Goal: Task Accomplishment & Management: Use online tool/utility

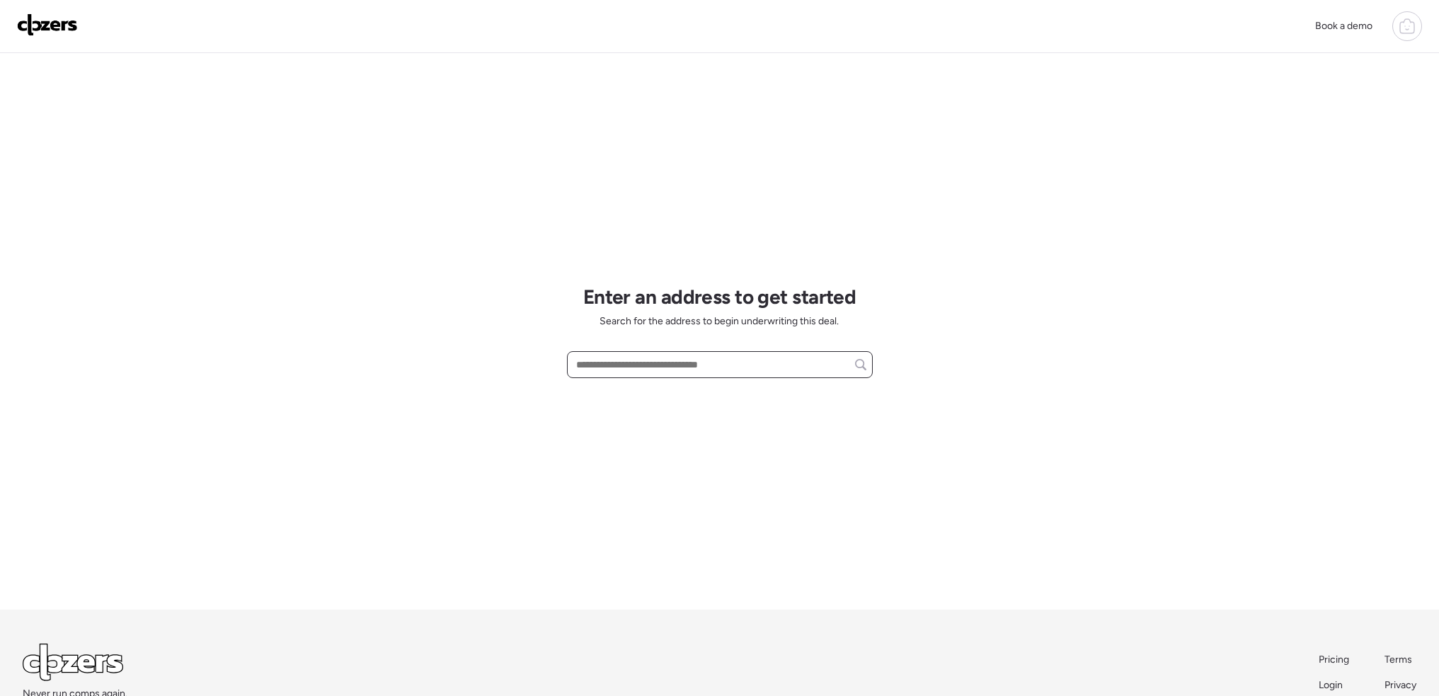
click at [644, 371] on input "text" at bounding box center [719, 365] width 293 height 20
paste input "**********"
click at [769, 398] on div "[STREET_ADDRESS]" at bounding box center [720, 390] width 306 height 25
type input "**********"
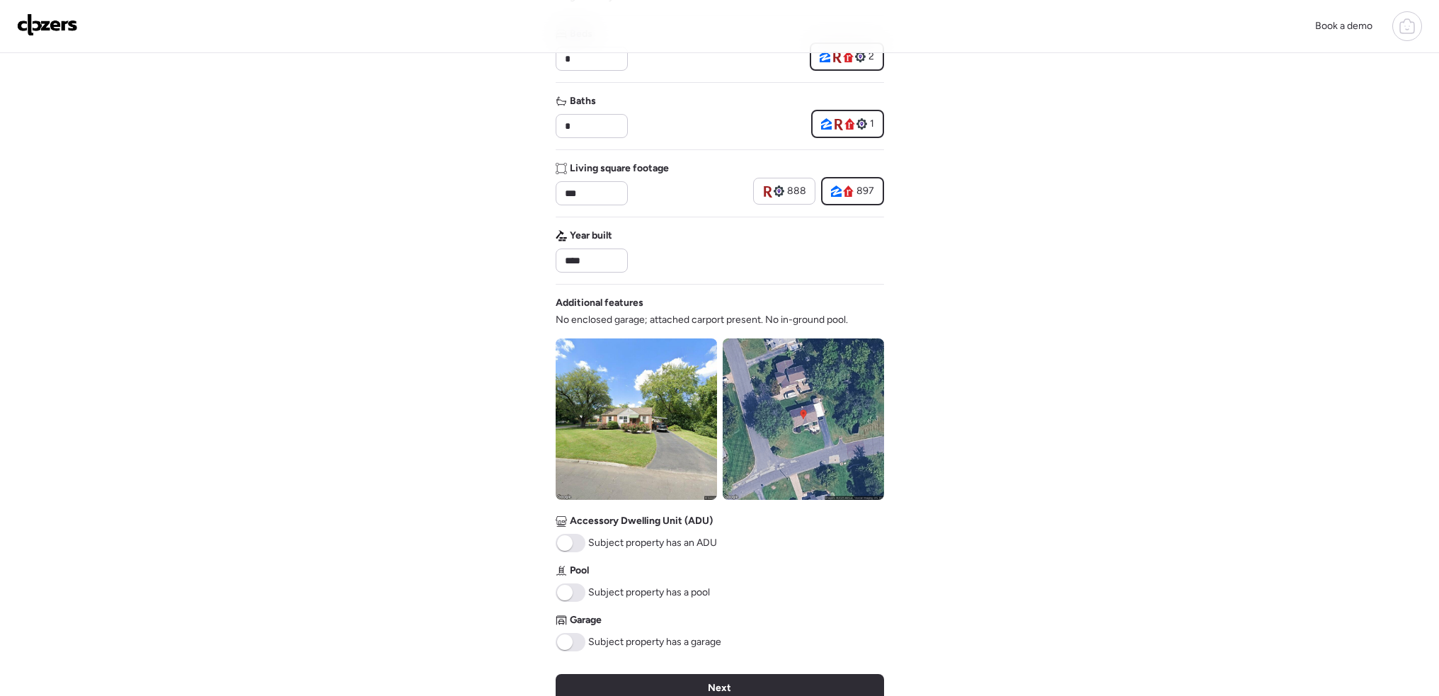
scroll to position [354, 0]
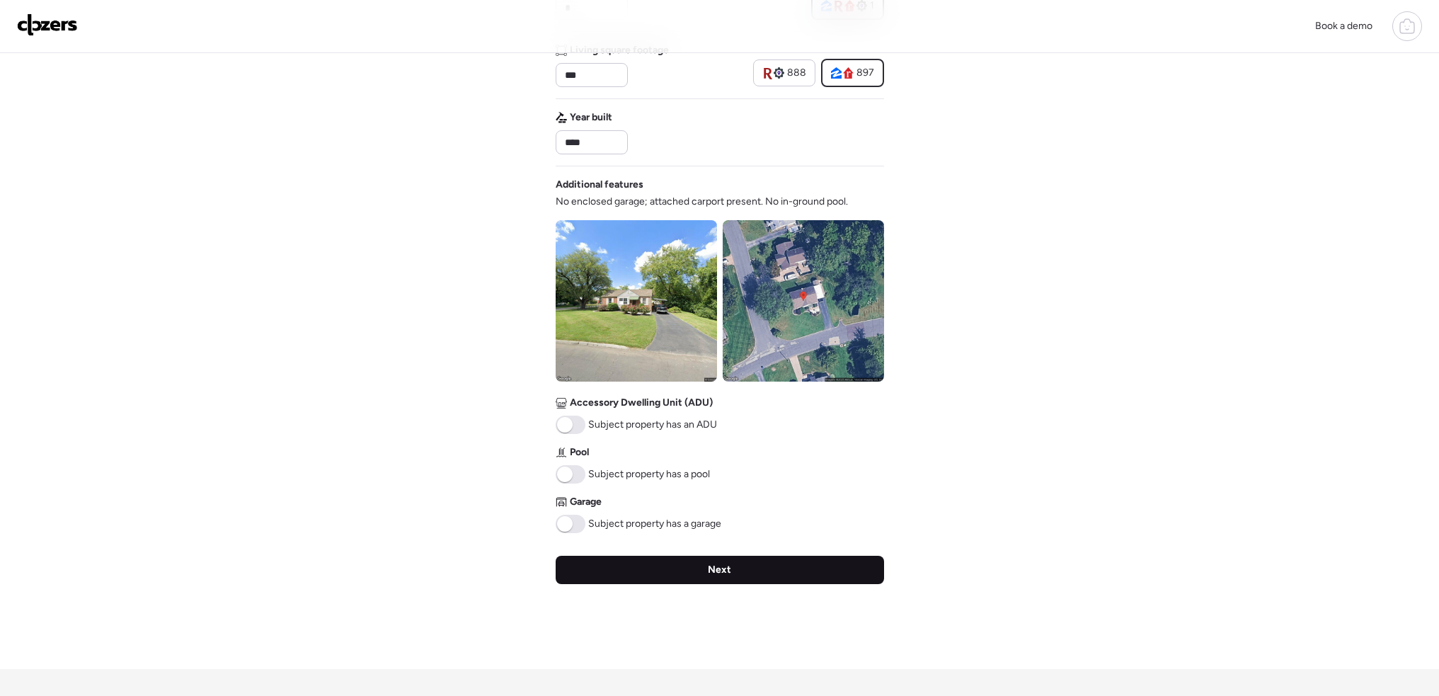
click at [716, 566] on span "Next" at bounding box center [719, 570] width 23 height 14
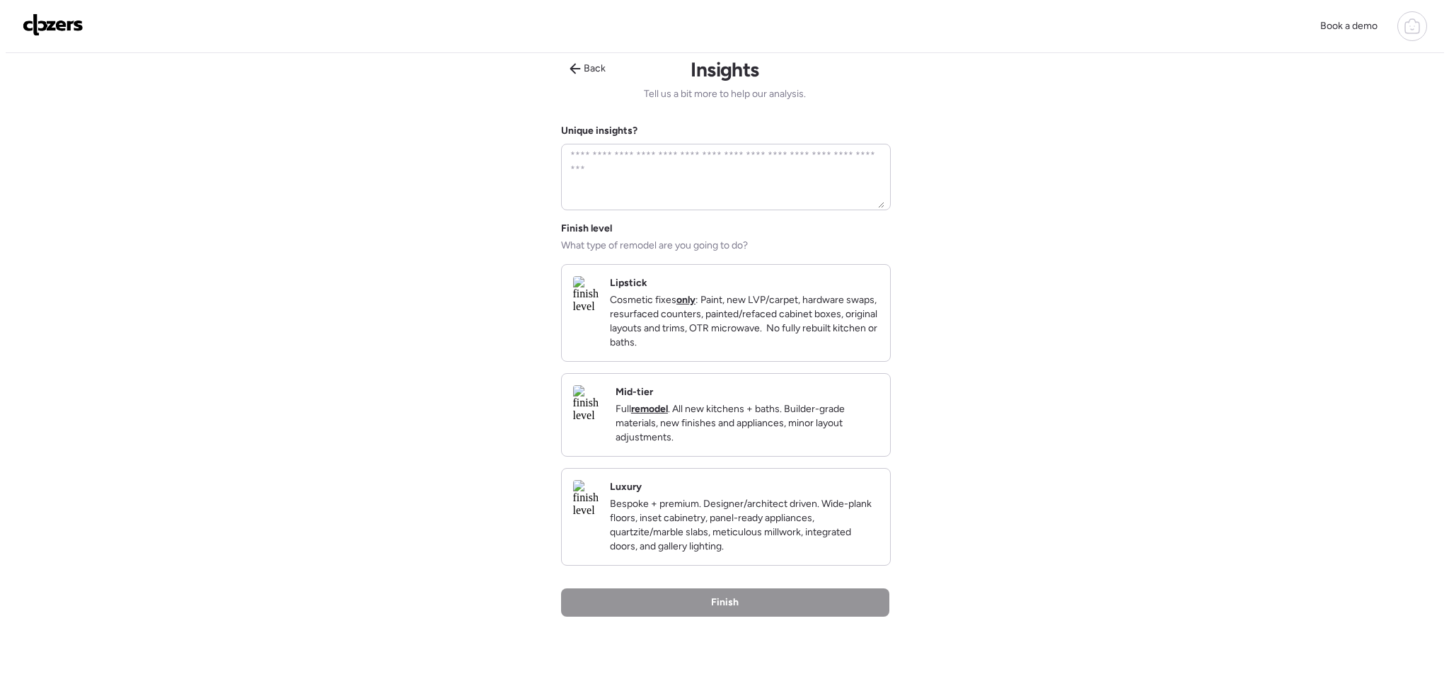
scroll to position [0, 0]
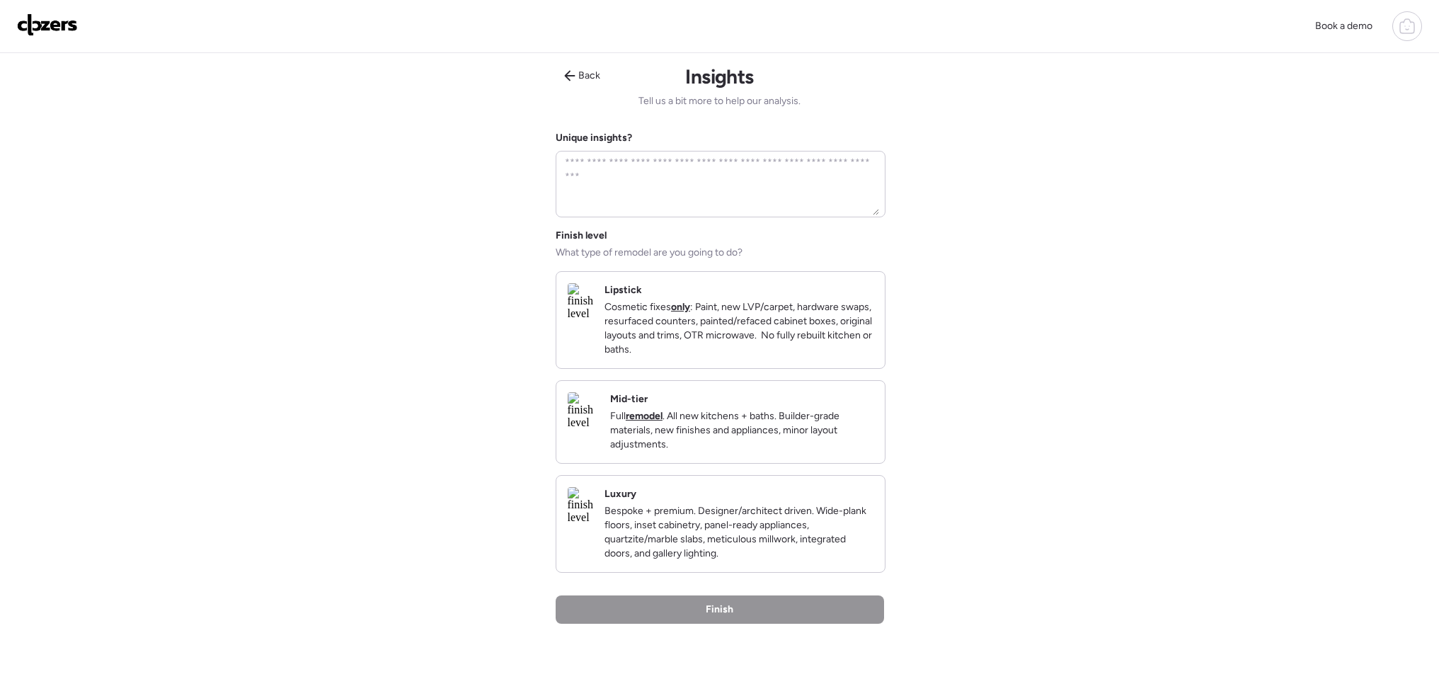
click at [726, 354] on p "Cosmetic fixes only : Paint, new LVP/carpet, hardware swaps, resurfaced counter…" at bounding box center [738, 328] width 269 height 57
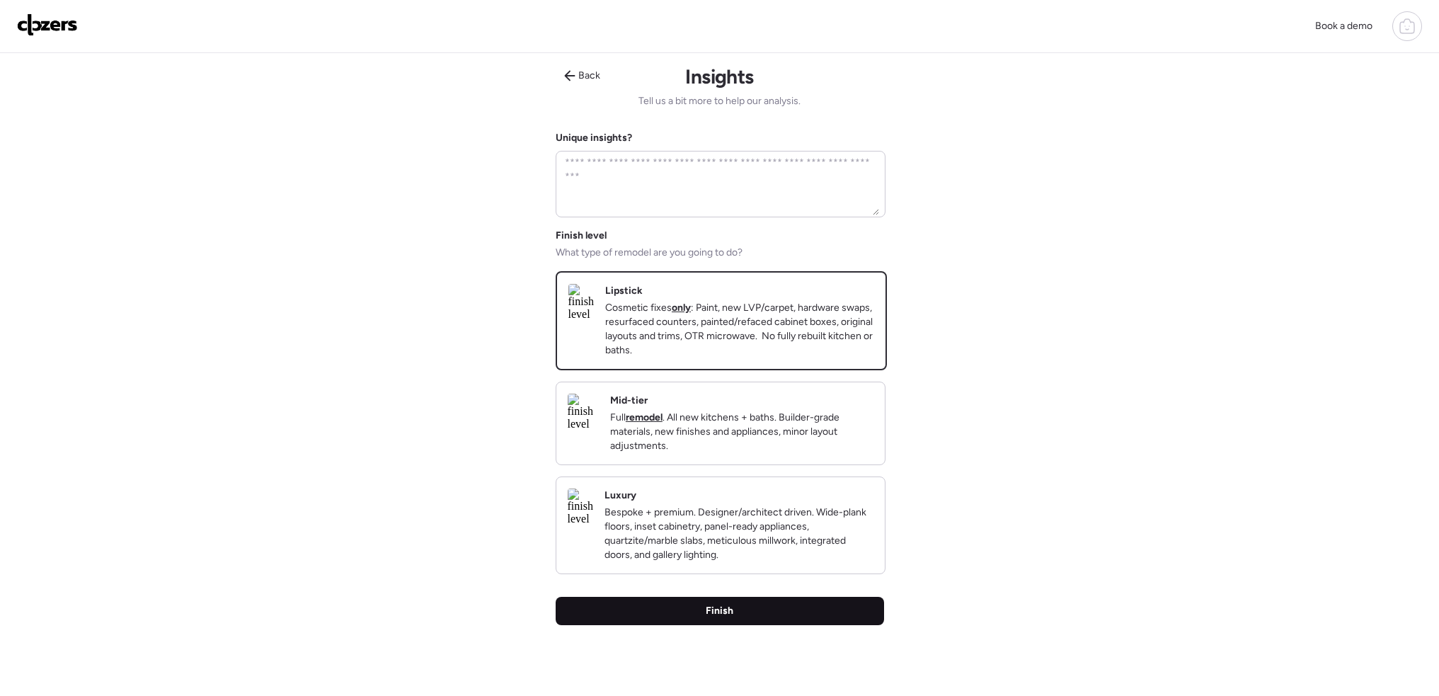
click at [770, 625] on div "Finish" at bounding box center [720, 611] width 328 height 28
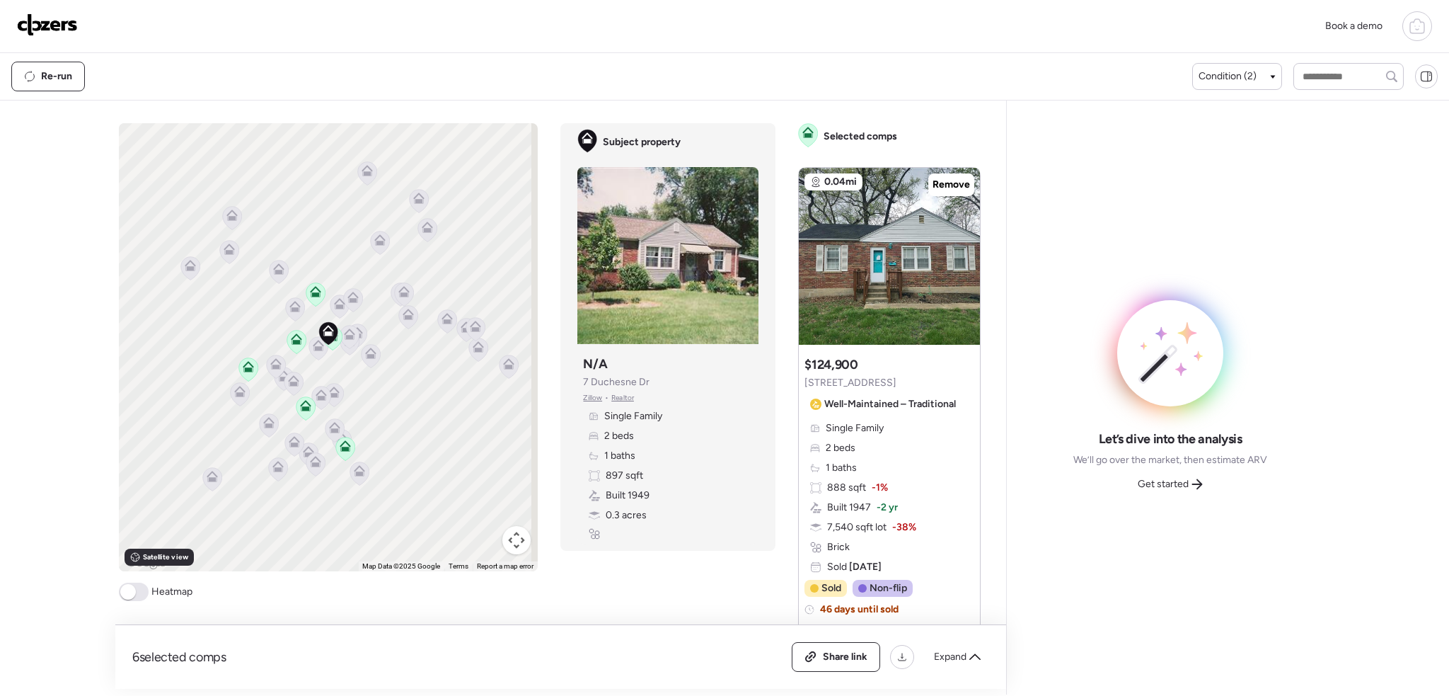
click at [142, 595] on span at bounding box center [134, 591] width 30 height 18
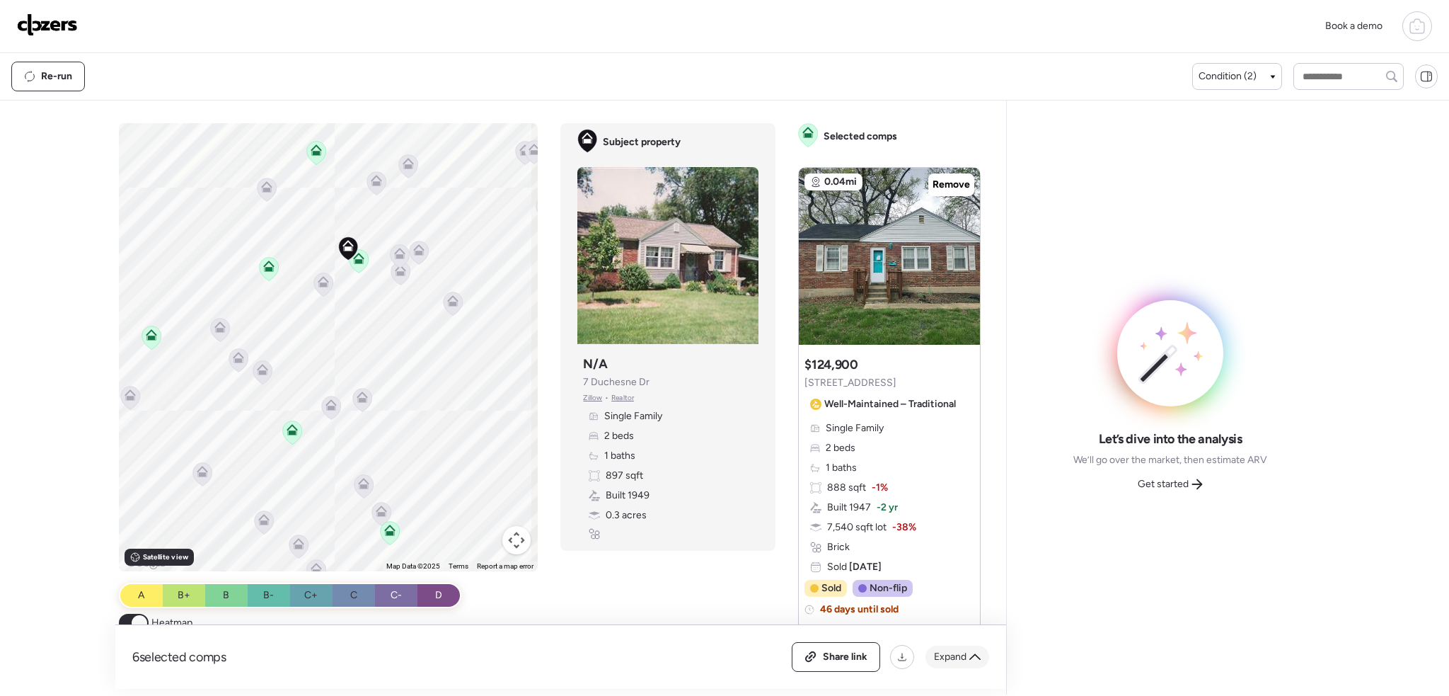
click at [958, 653] on span "Expand" at bounding box center [950, 657] width 33 height 14
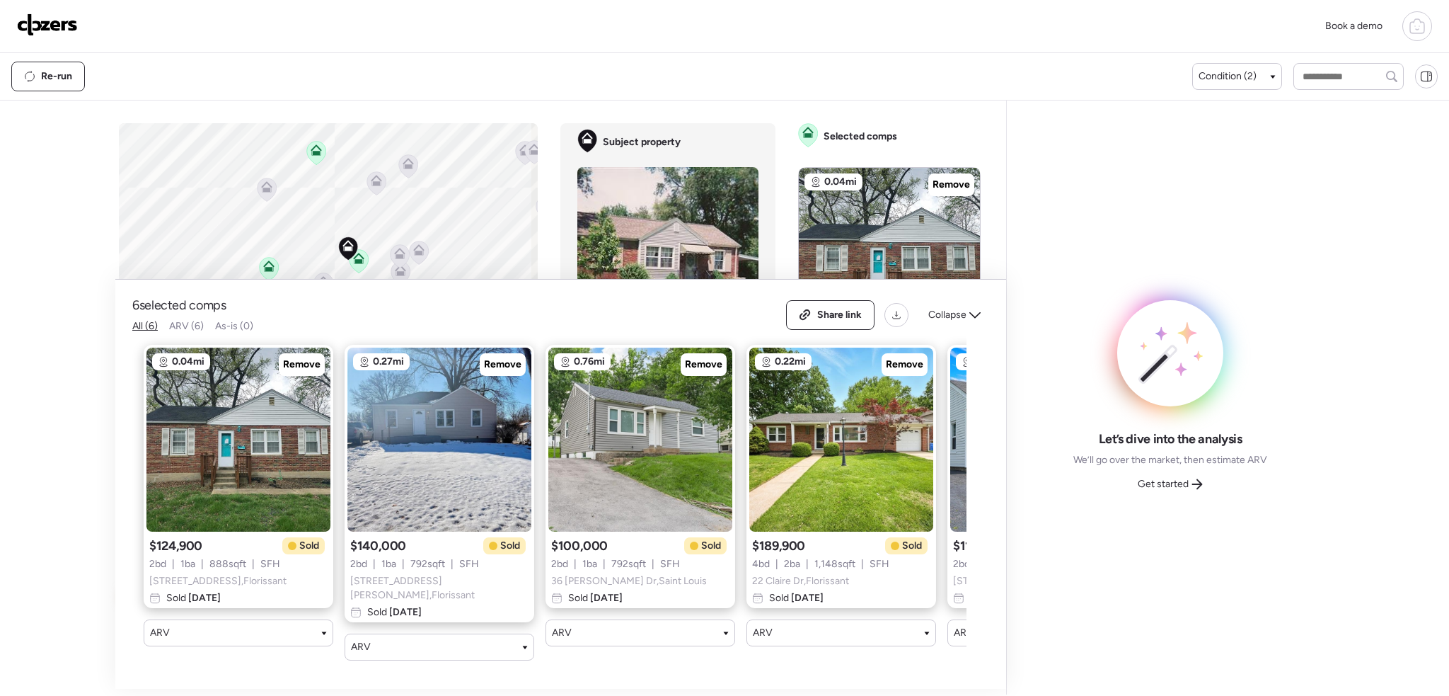
drag, startPoint x: 297, startPoint y: 369, endPoint x: 430, endPoint y: 374, distance: 133.1
click at [298, 369] on span "Remove" at bounding box center [302, 364] width 38 height 14
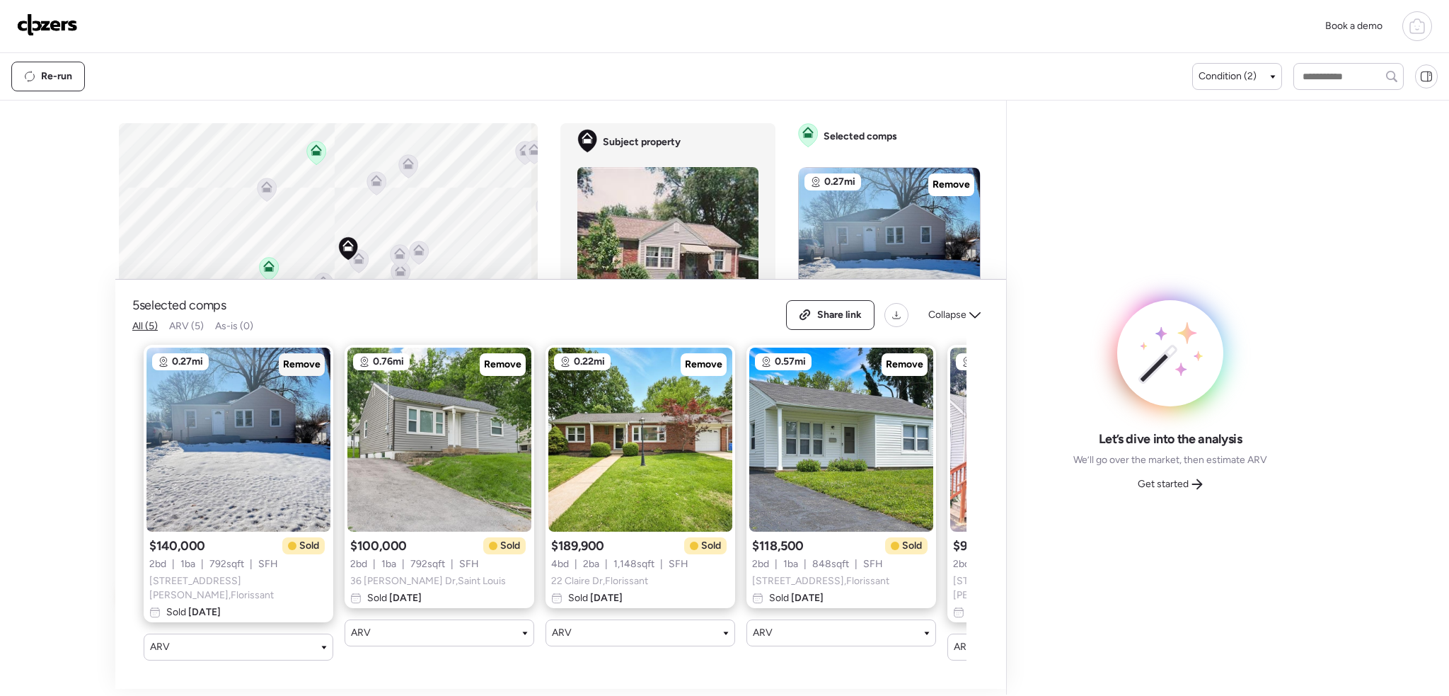
click at [310, 365] on span "Remove" at bounding box center [302, 364] width 38 height 14
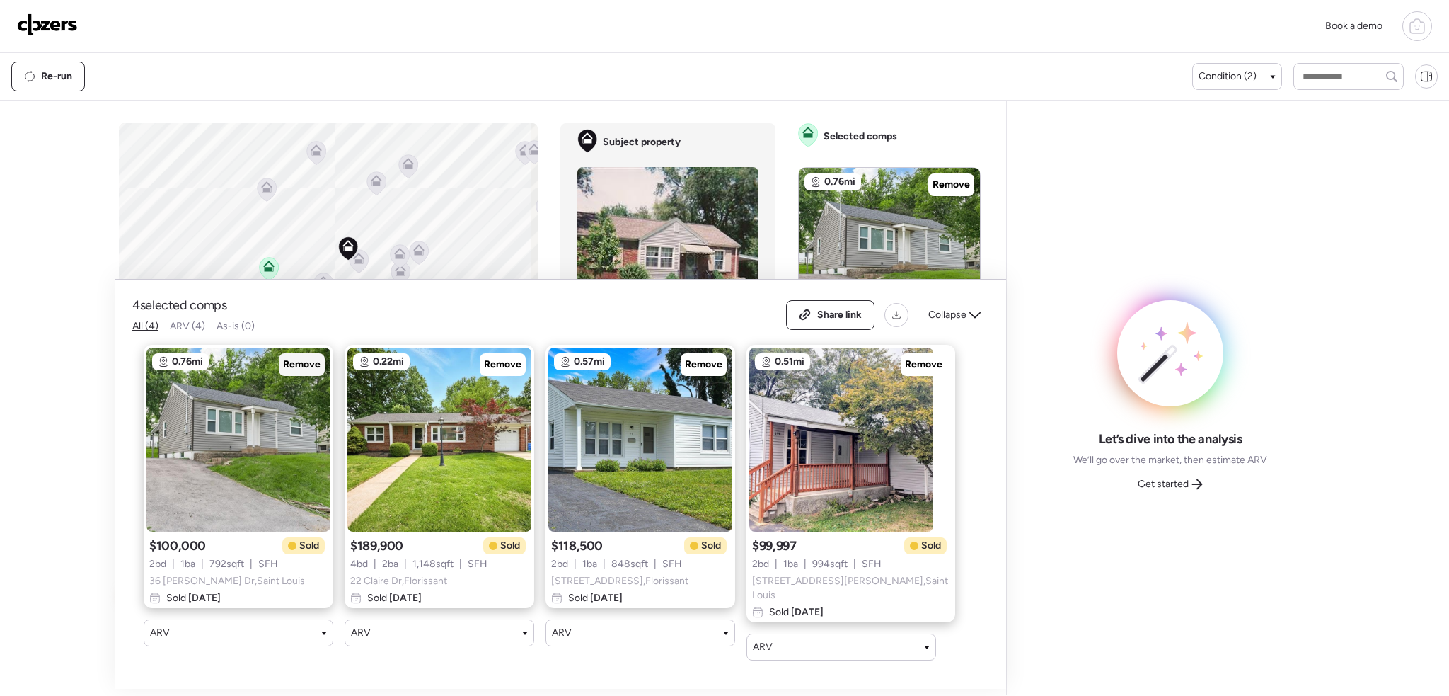
click at [310, 365] on span "Remove" at bounding box center [302, 364] width 38 height 14
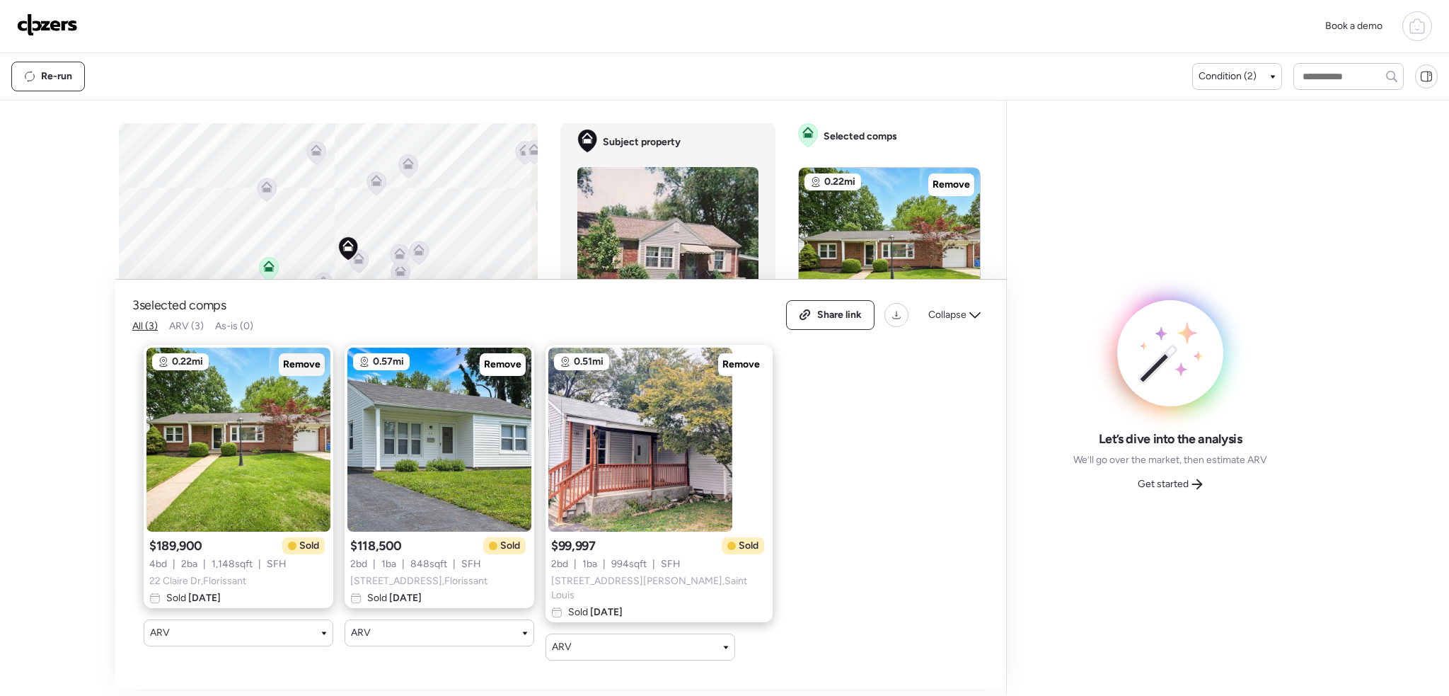
click at [310, 365] on span "Remove" at bounding box center [302, 364] width 38 height 14
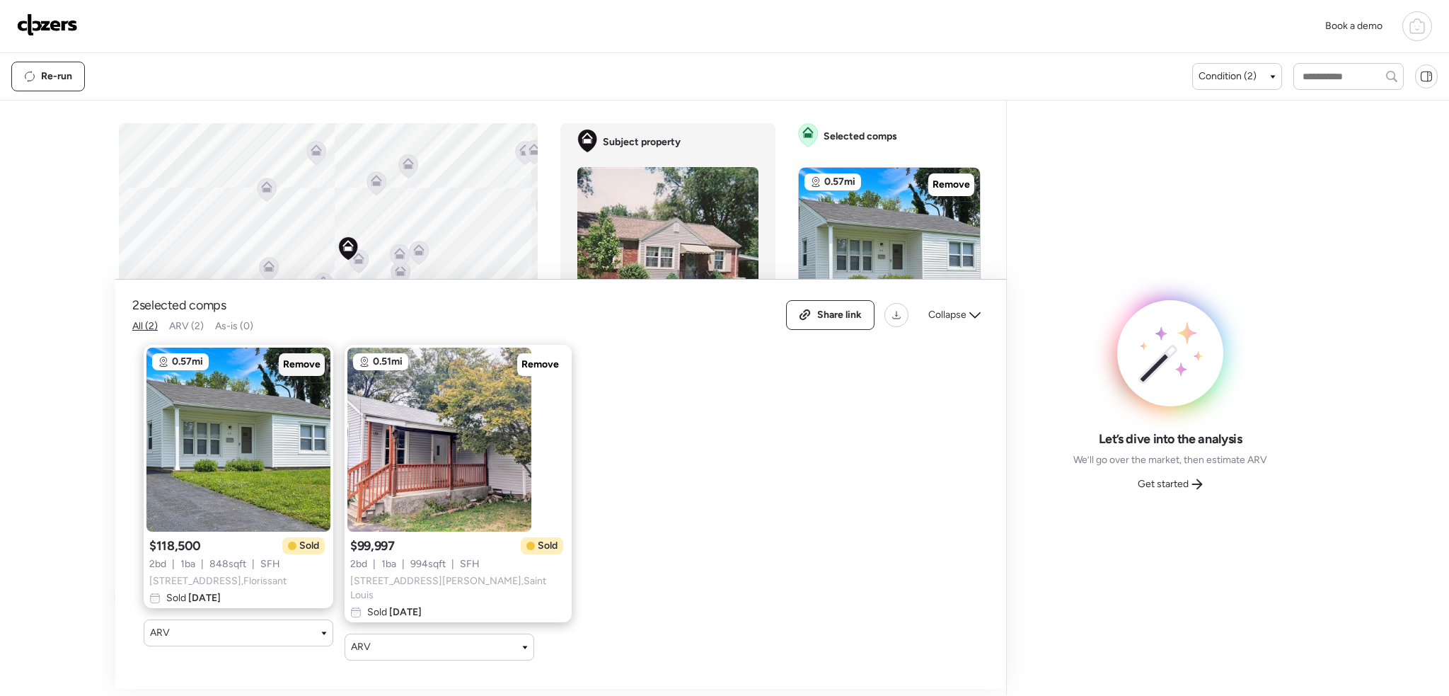
click at [310, 365] on span "Remove" at bounding box center [302, 364] width 38 height 14
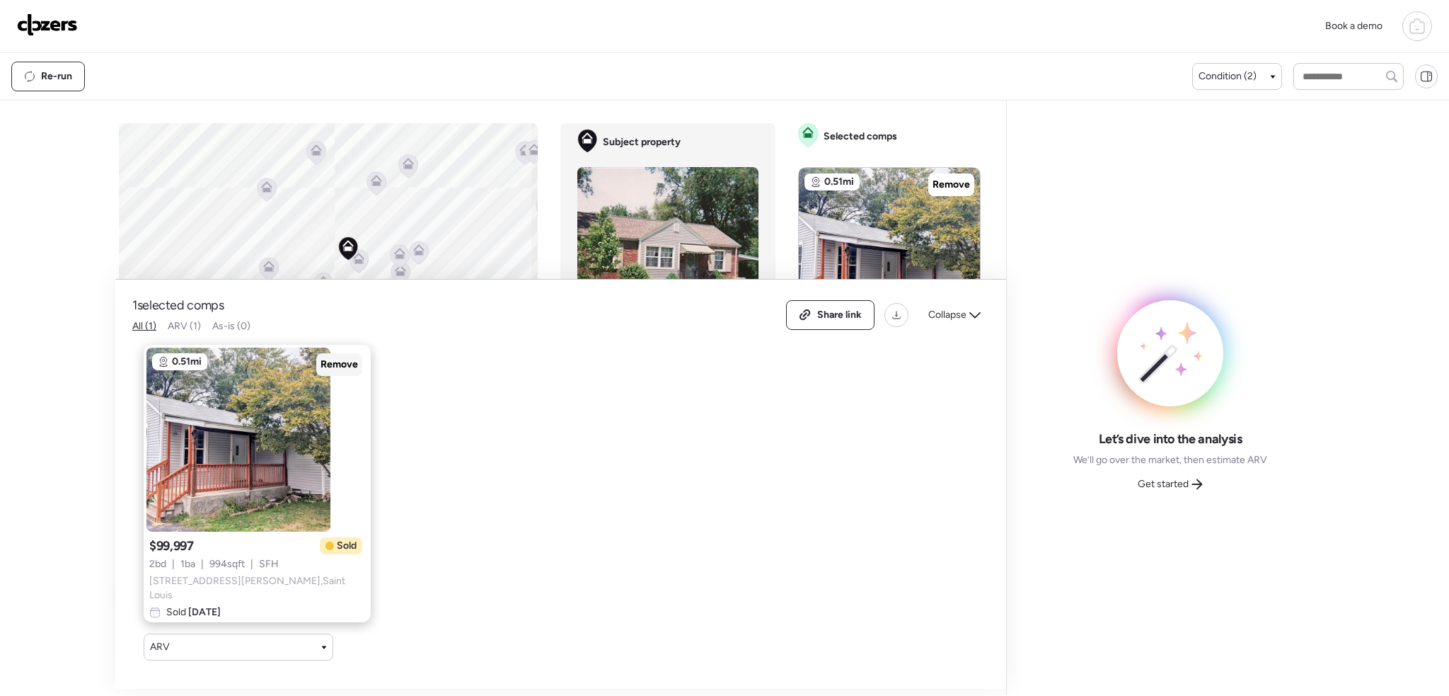
click at [321, 365] on span "Remove" at bounding box center [340, 364] width 38 height 14
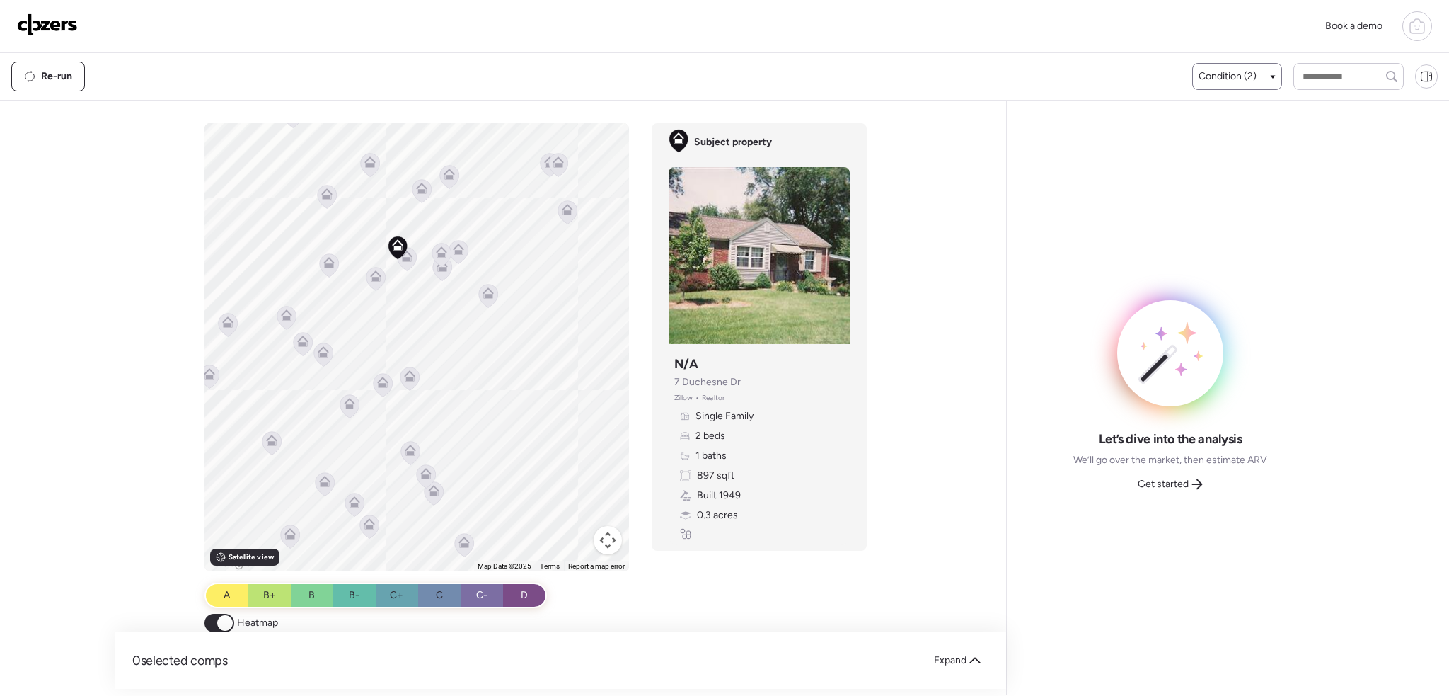
click at [1268, 71] on div "Condition (2)" at bounding box center [1237, 76] width 77 height 14
click at [1207, 201] on div "Well-Maintained – Traditional" at bounding box center [1282, 203] width 177 height 40
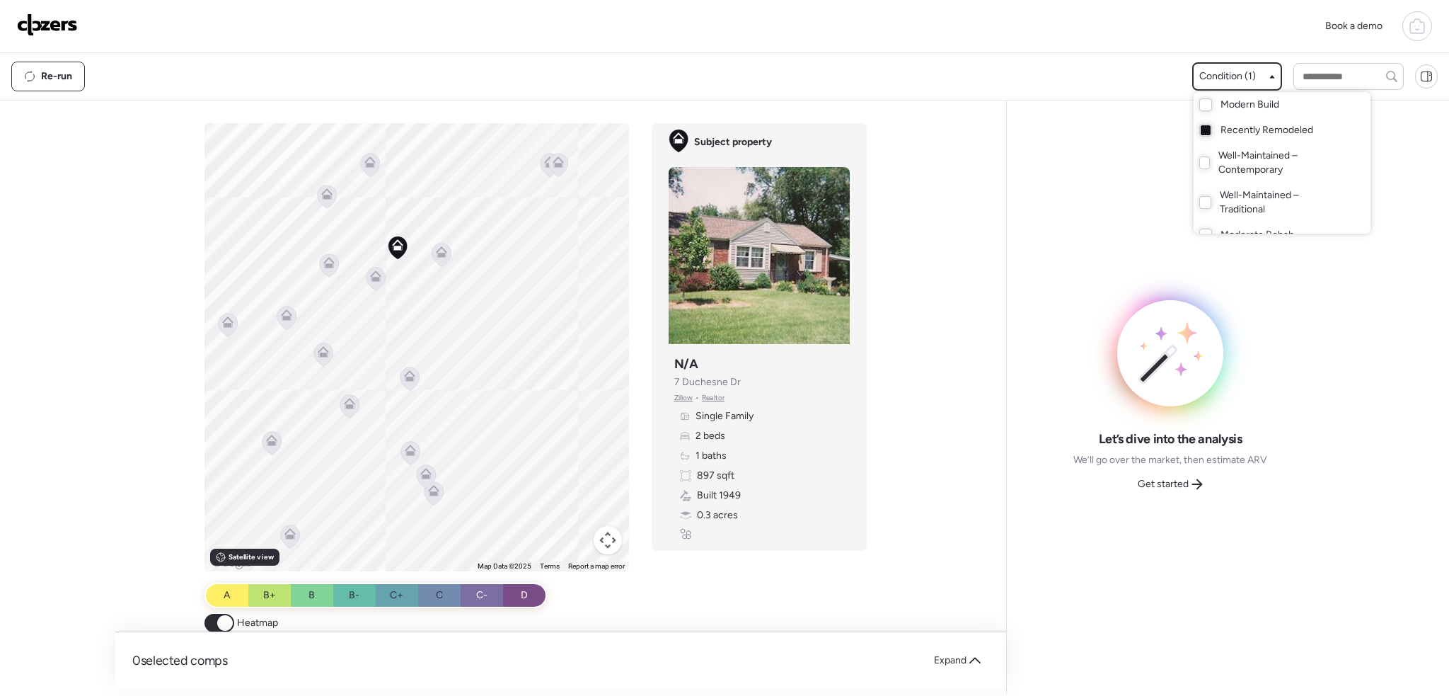
click at [442, 248] on div at bounding box center [724, 308] width 1449 height 696
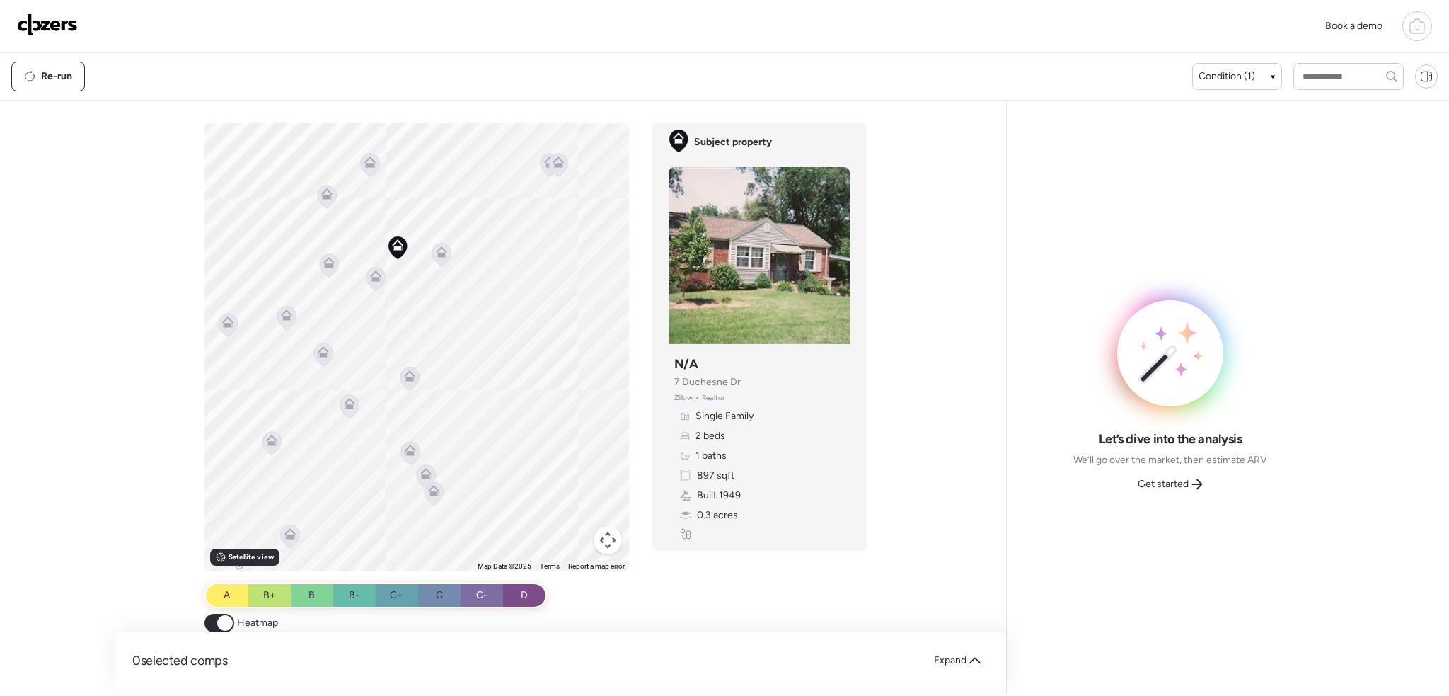
click at [436, 253] on icon at bounding box center [441, 251] width 11 height 11
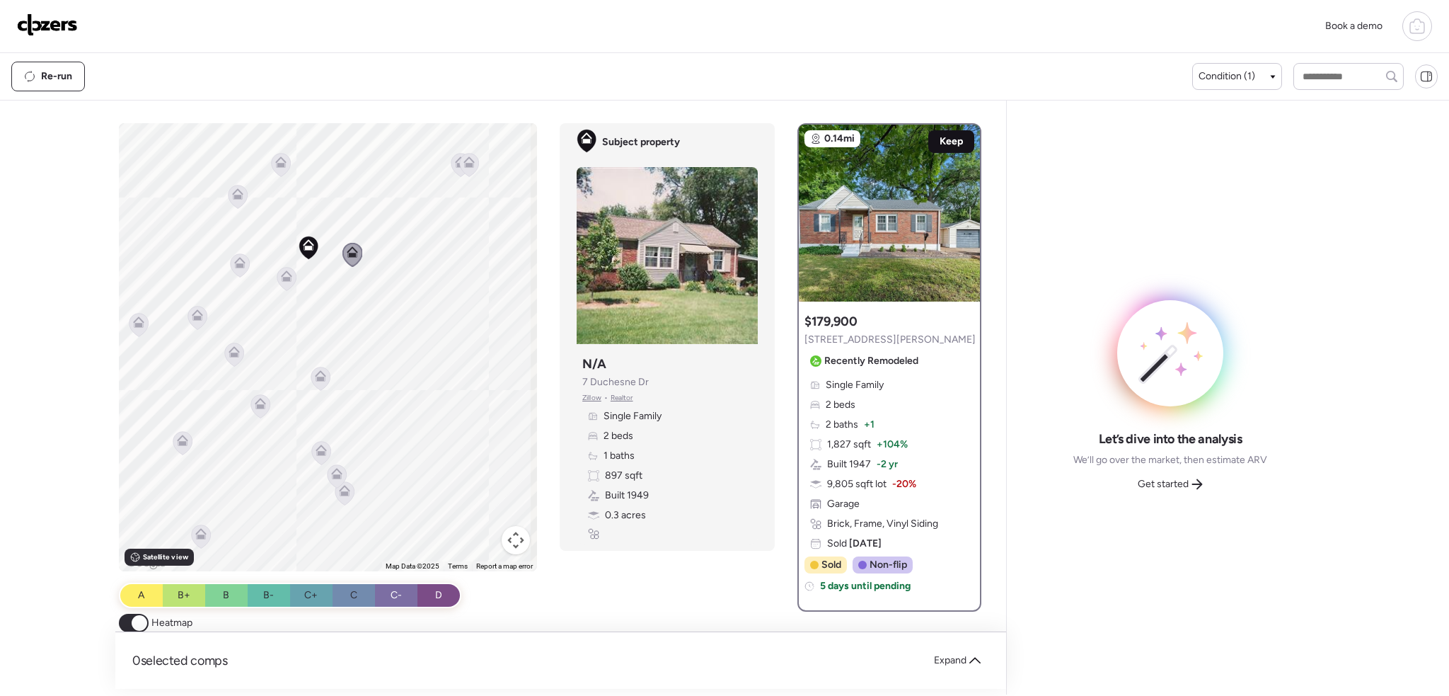
click at [940, 137] on span "Keep" at bounding box center [951, 141] width 23 height 14
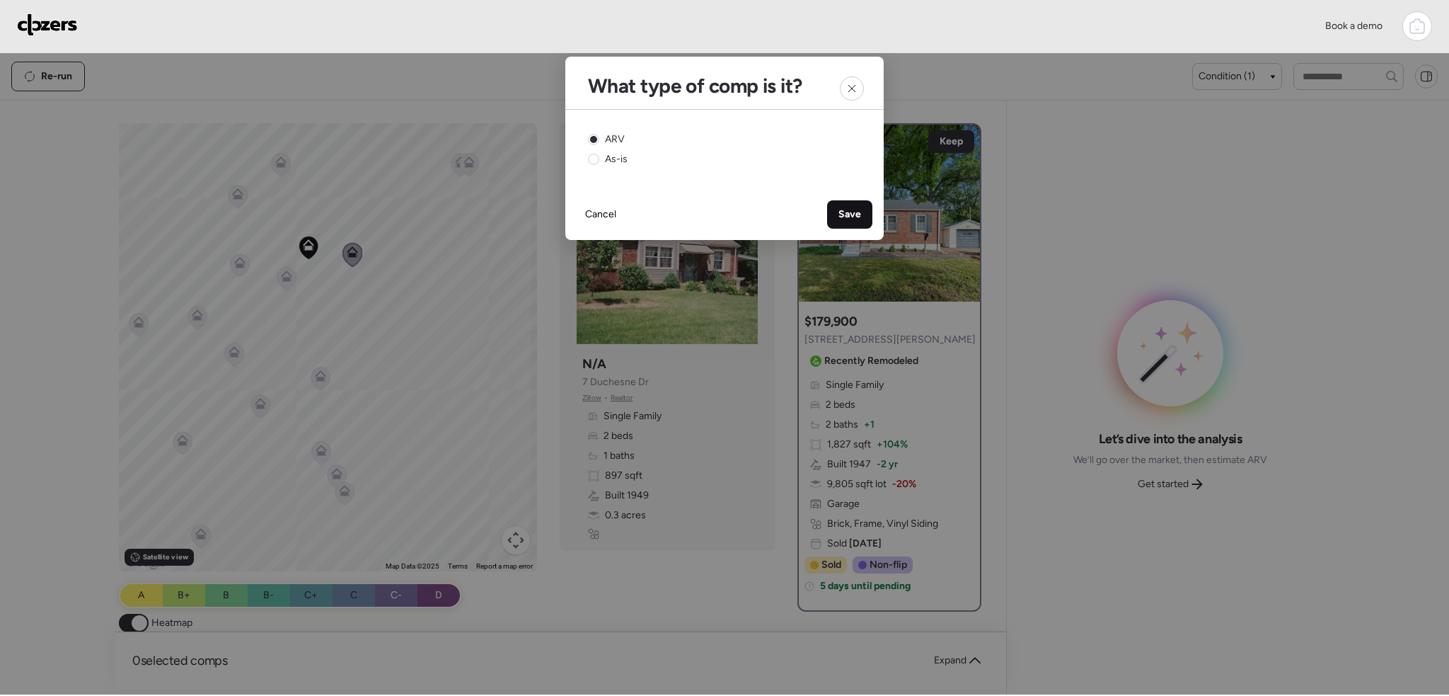
click at [835, 210] on div "Save" at bounding box center [849, 214] width 45 height 28
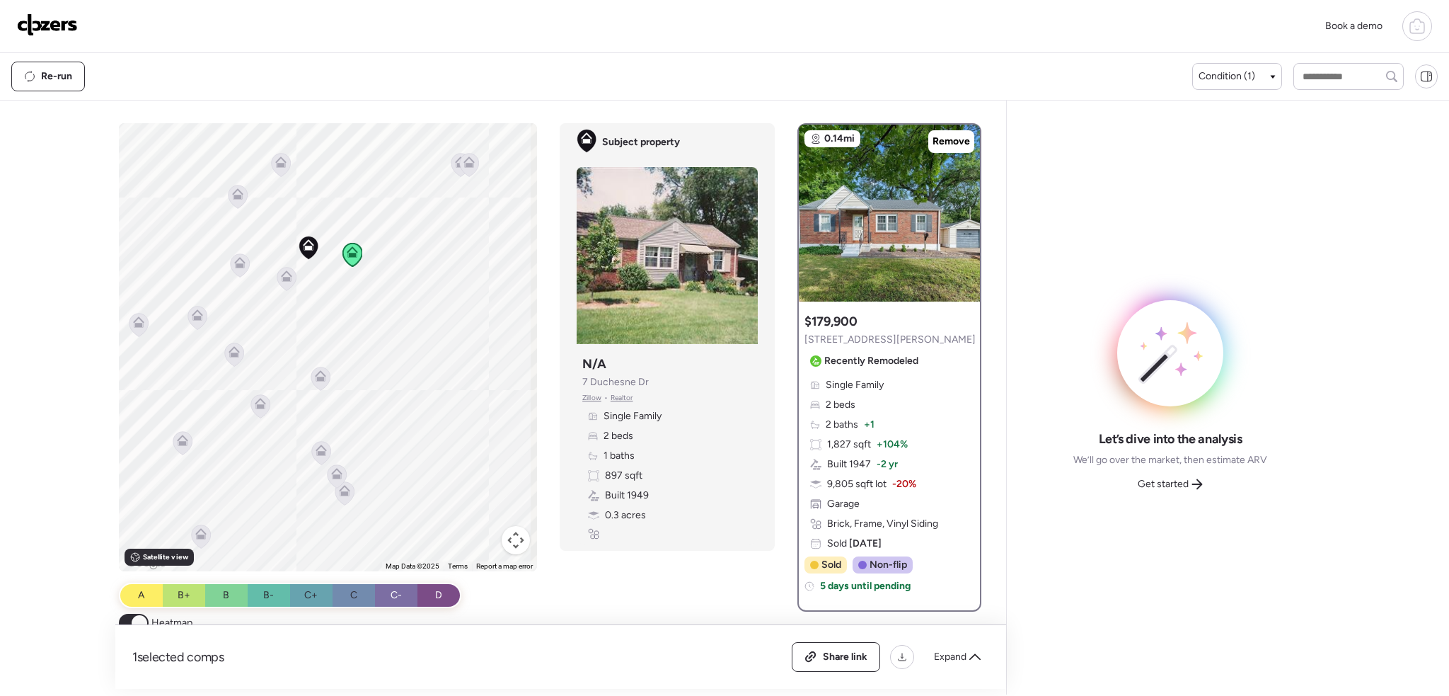
click at [286, 280] on icon at bounding box center [286, 279] width 9 height 4
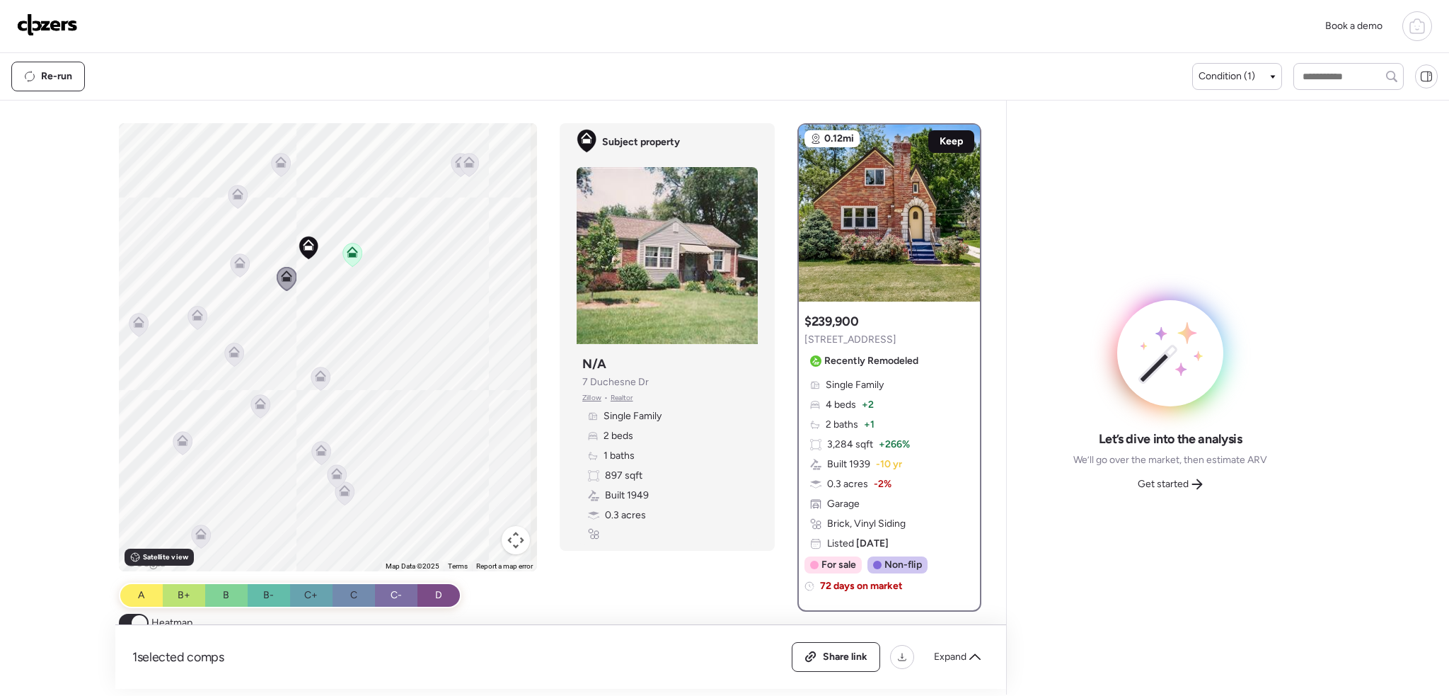
click at [940, 139] on span "Keep" at bounding box center [951, 141] width 23 height 14
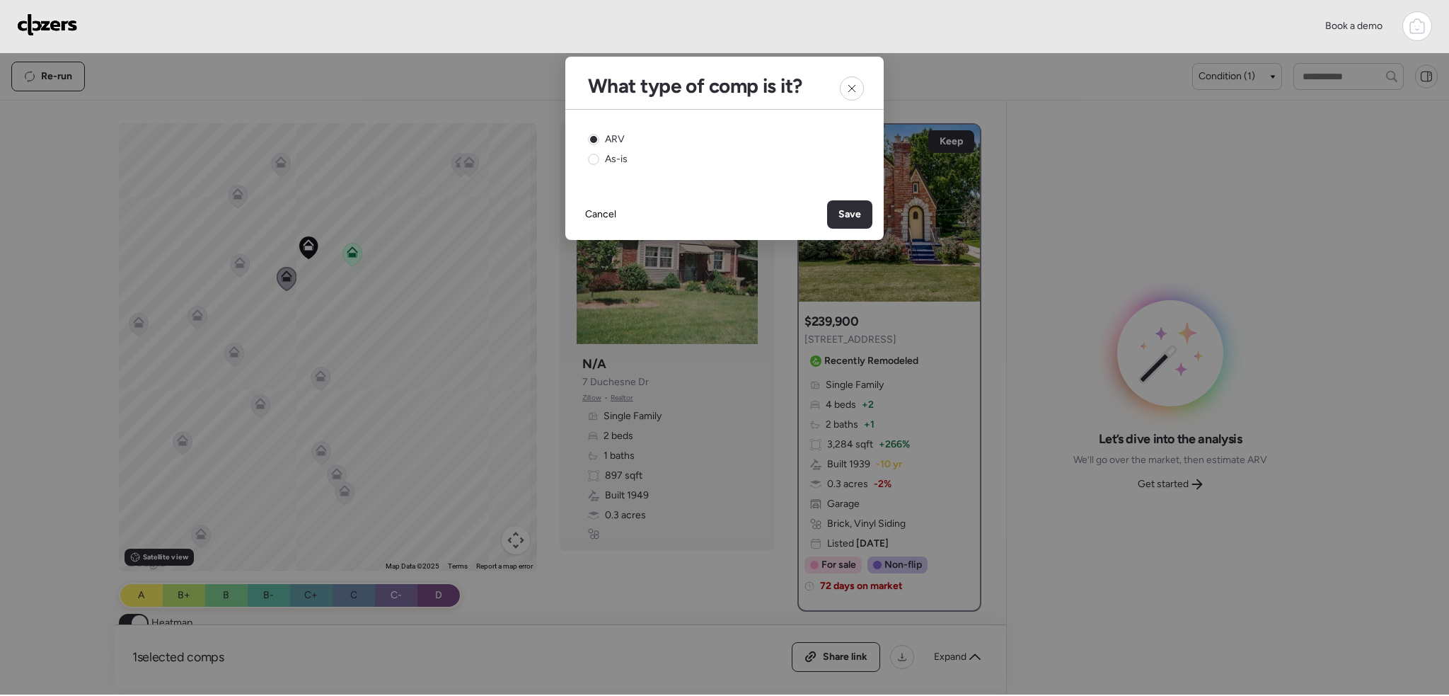
drag, startPoint x: 853, startPoint y: 214, endPoint x: 682, endPoint y: 238, distance: 172.2
click at [852, 214] on span "Save" at bounding box center [850, 214] width 23 height 14
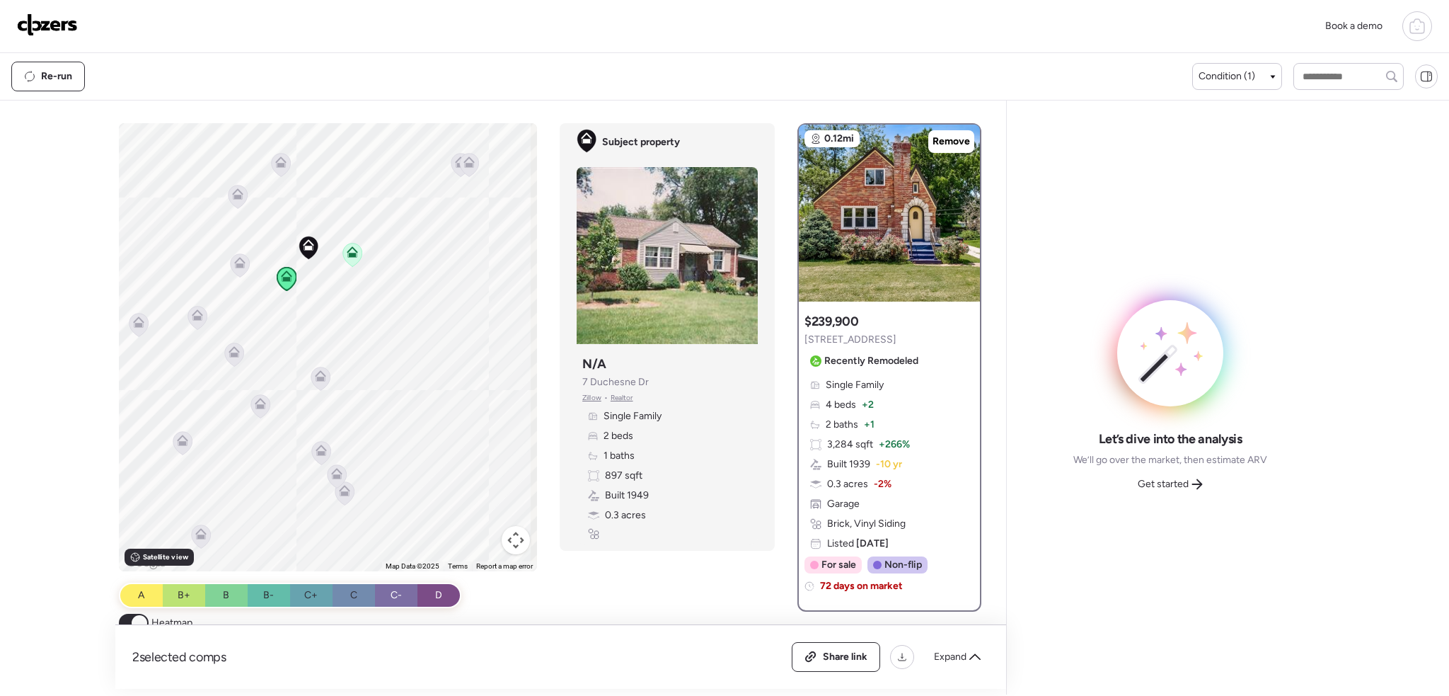
click at [234, 260] on icon at bounding box center [239, 262] width 11 height 11
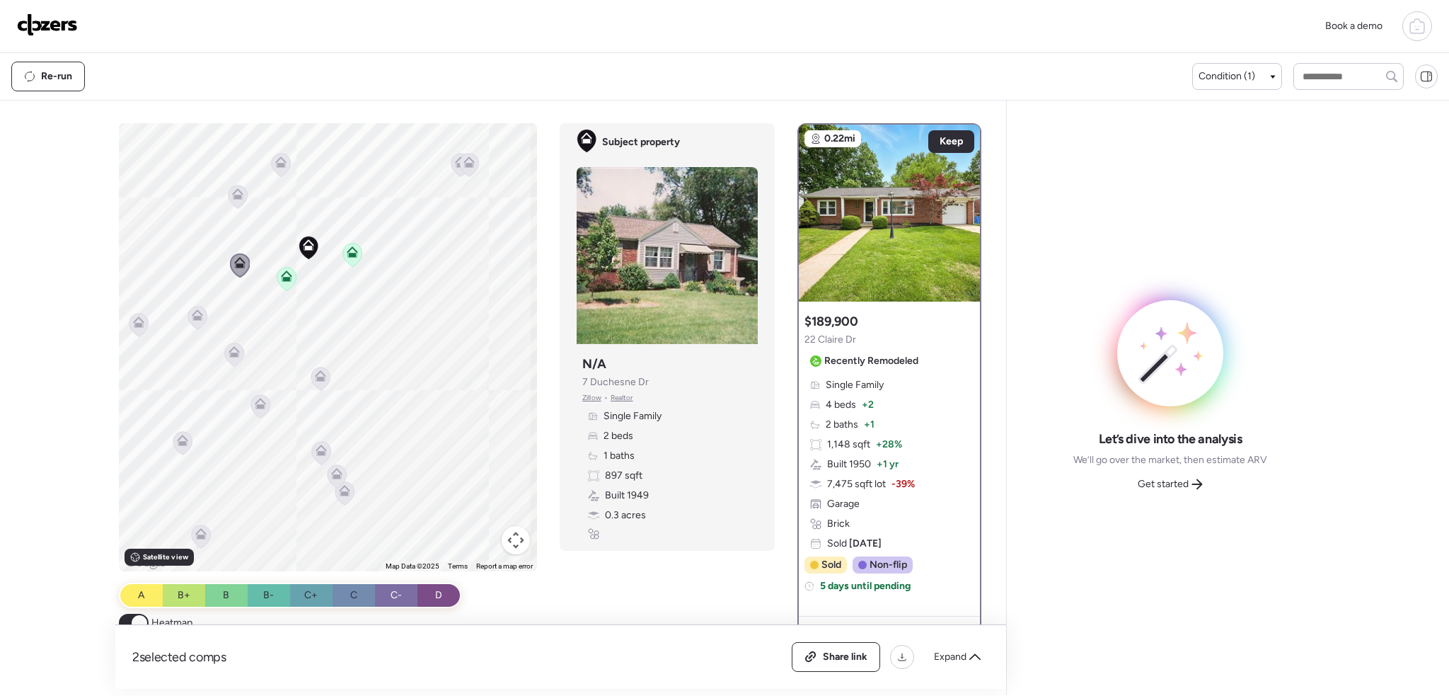
click at [233, 195] on icon at bounding box center [238, 191] width 11 height 6
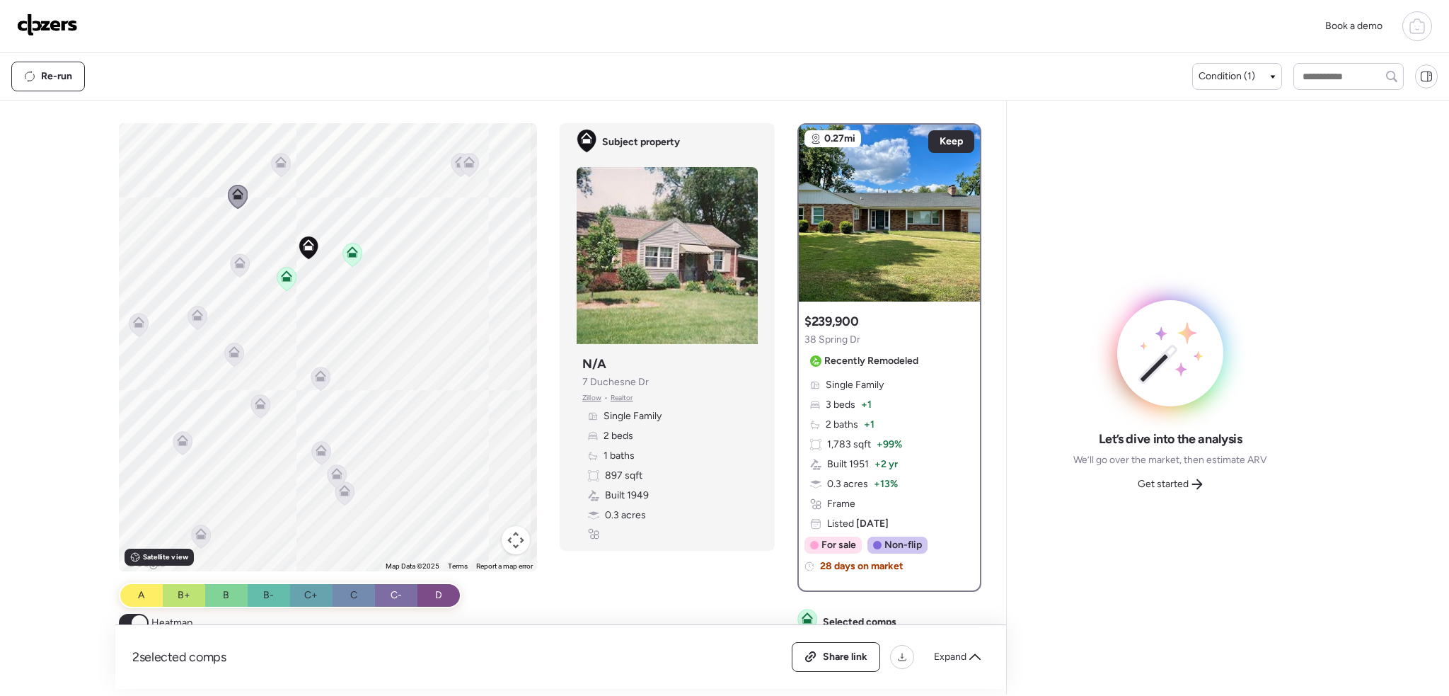
click at [236, 268] on icon at bounding box center [240, 264] width 19 height 23
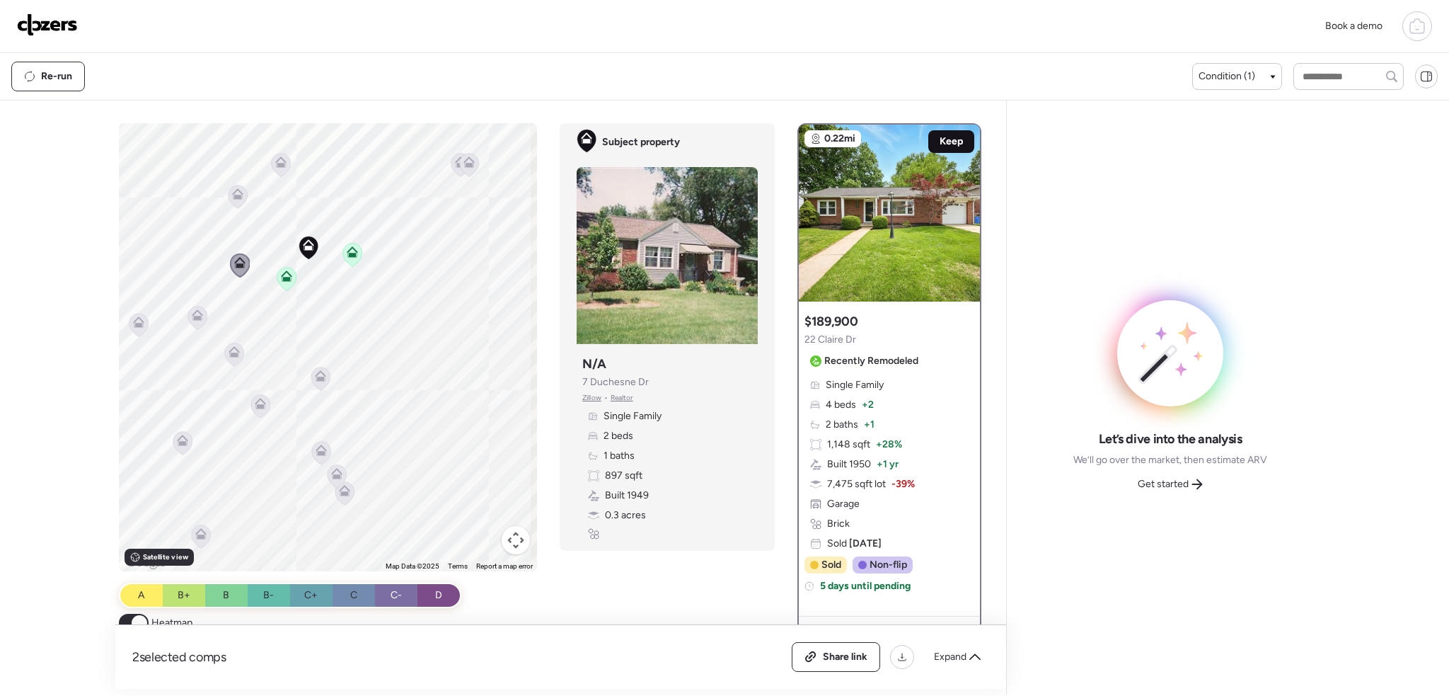
click at [940, 143] on span "Keep" at bounding box center [951, 141] width 23 height 14
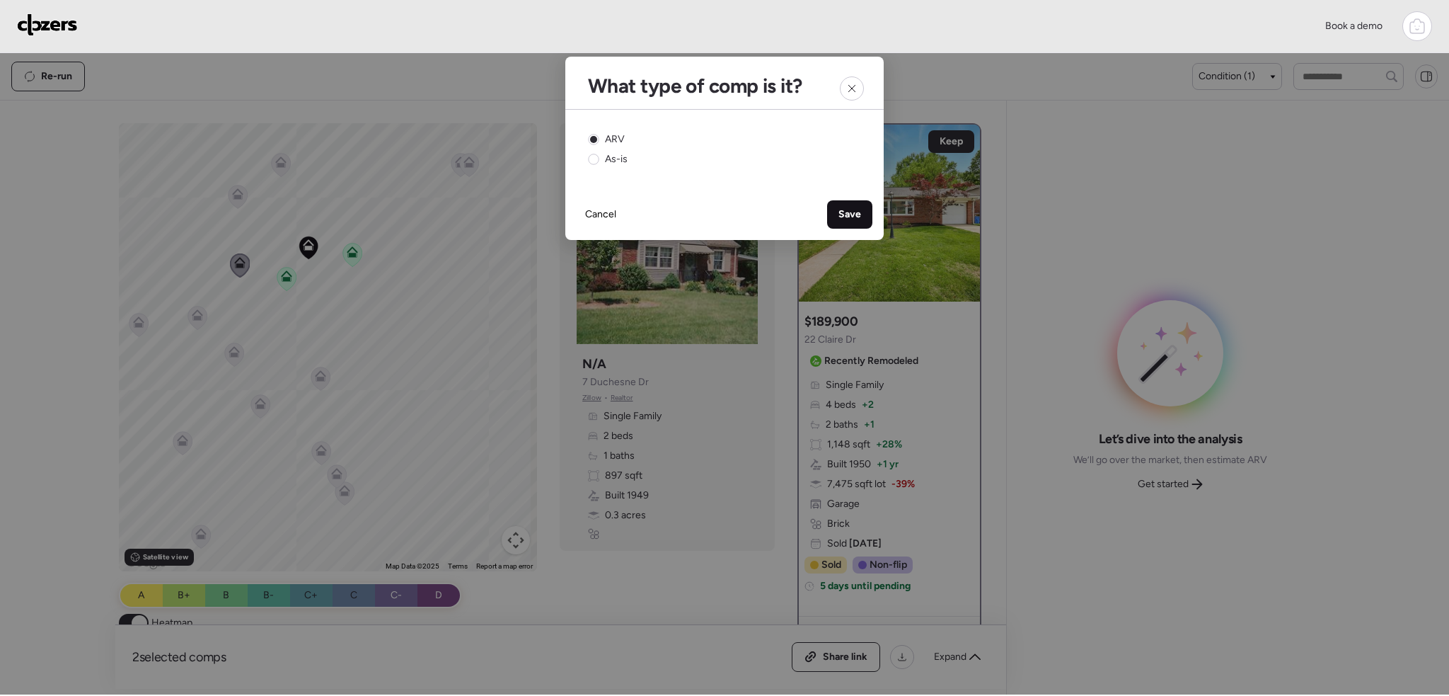
click at [857, 211] on span "Save" at bounding box center [850, 214] width 23 height 14
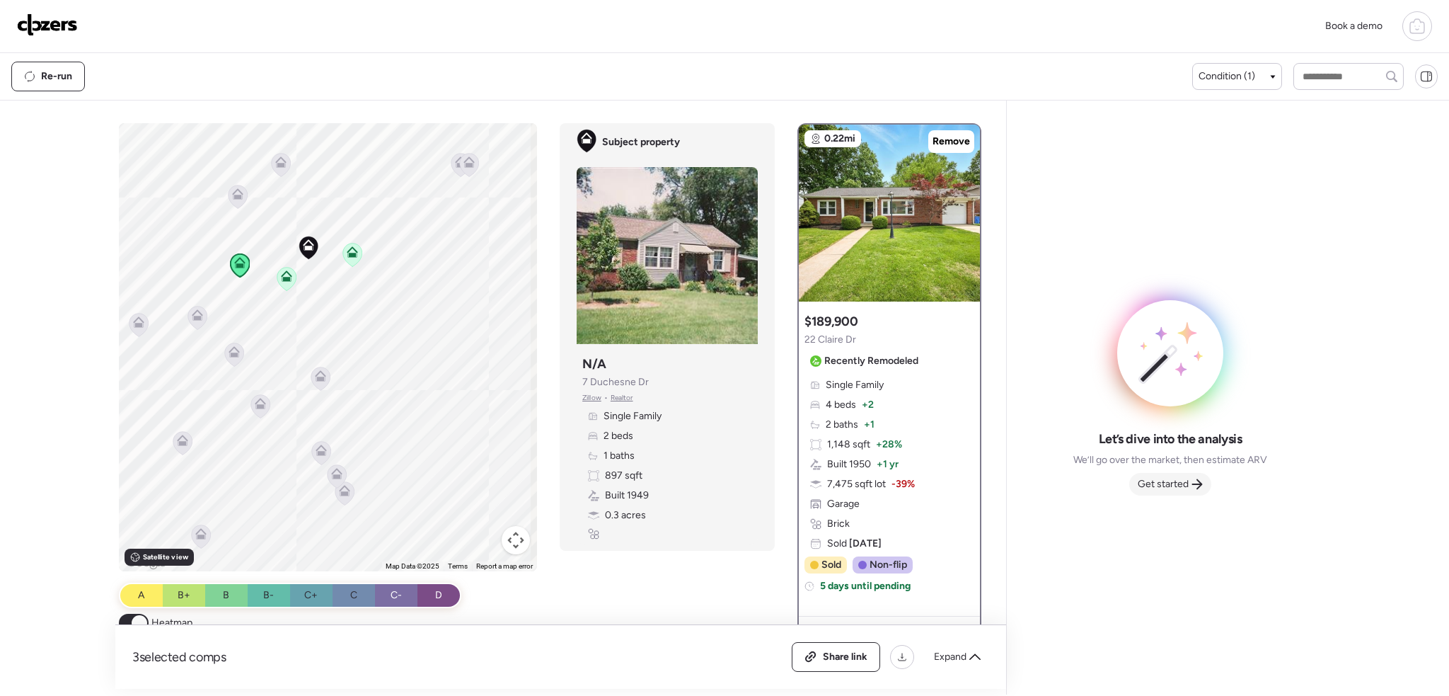
click at [1178, 485] on span "Get started" at bounding box center [1163, 484] width 51 height 14
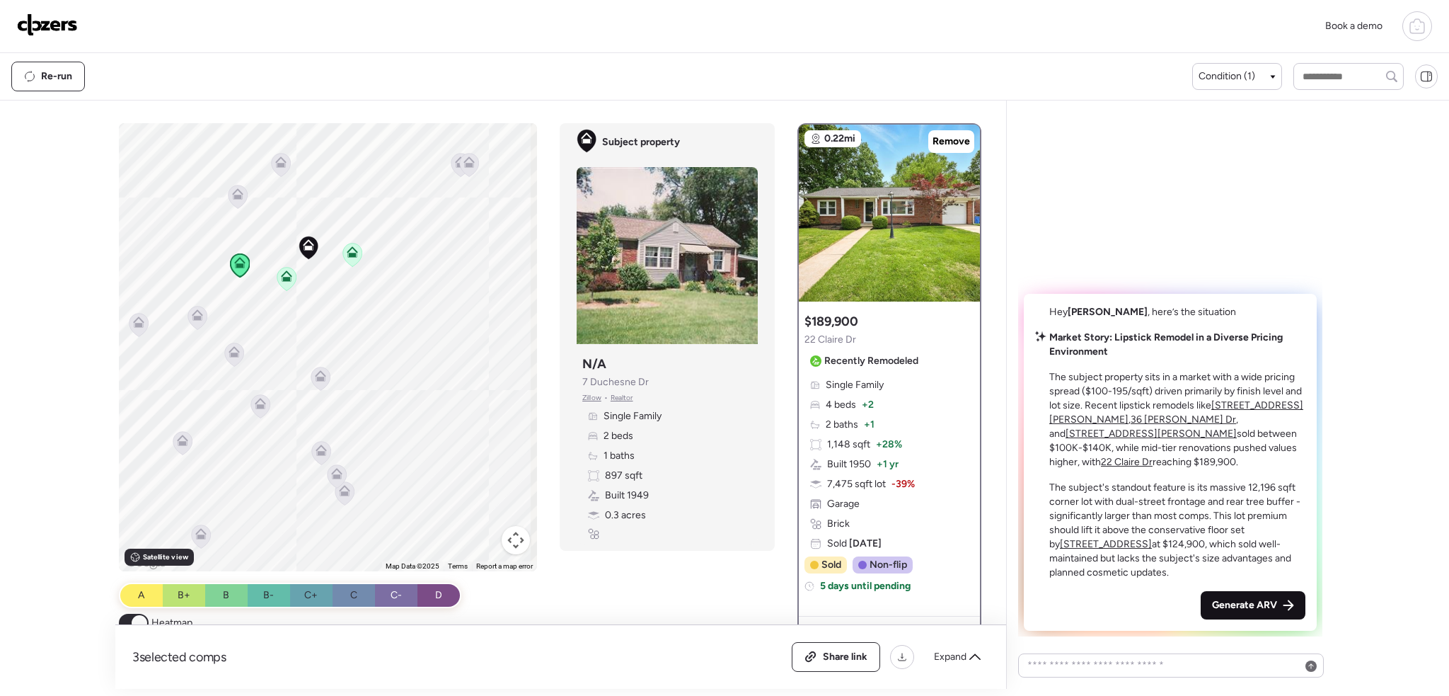
click at [1243, 606] on span "Generate ARV" at bounding box center [1244, 605] width 65 height 14
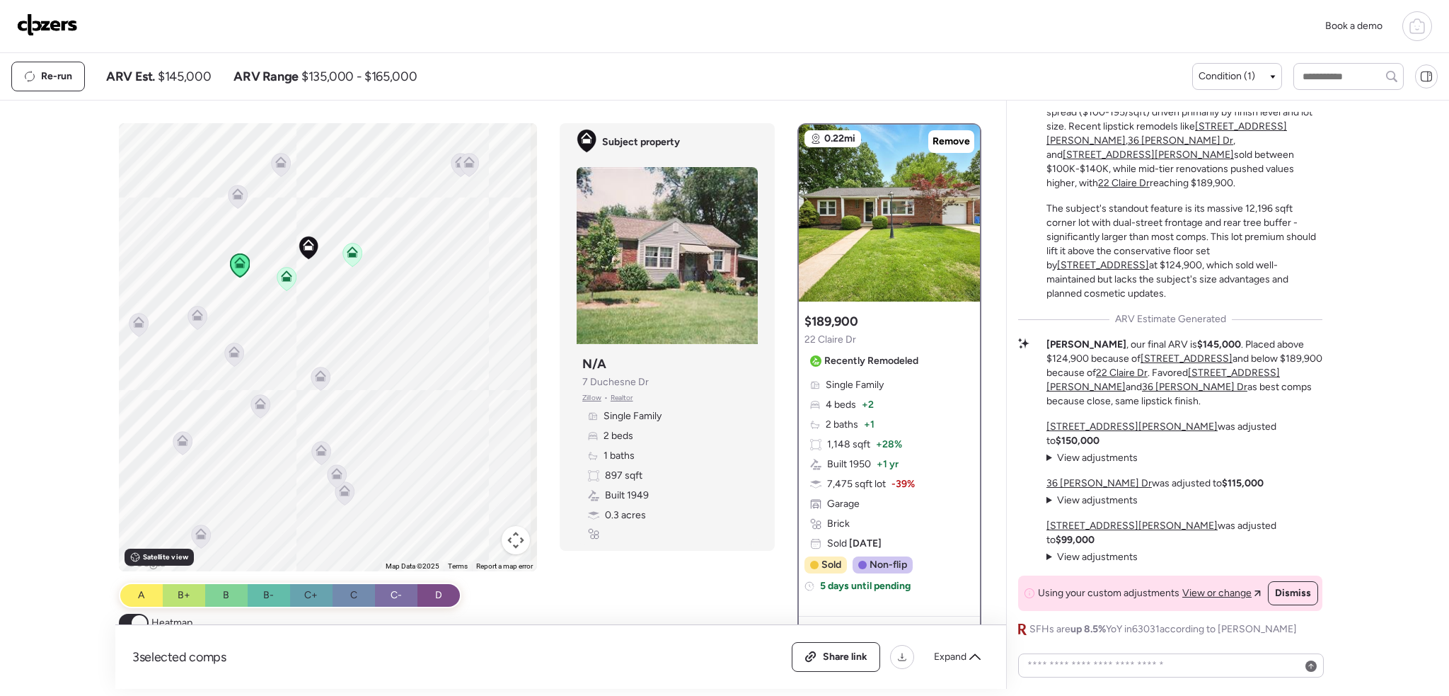
click at [1403, 26] on div at bounding box center [1418, 26] width 30 height 30
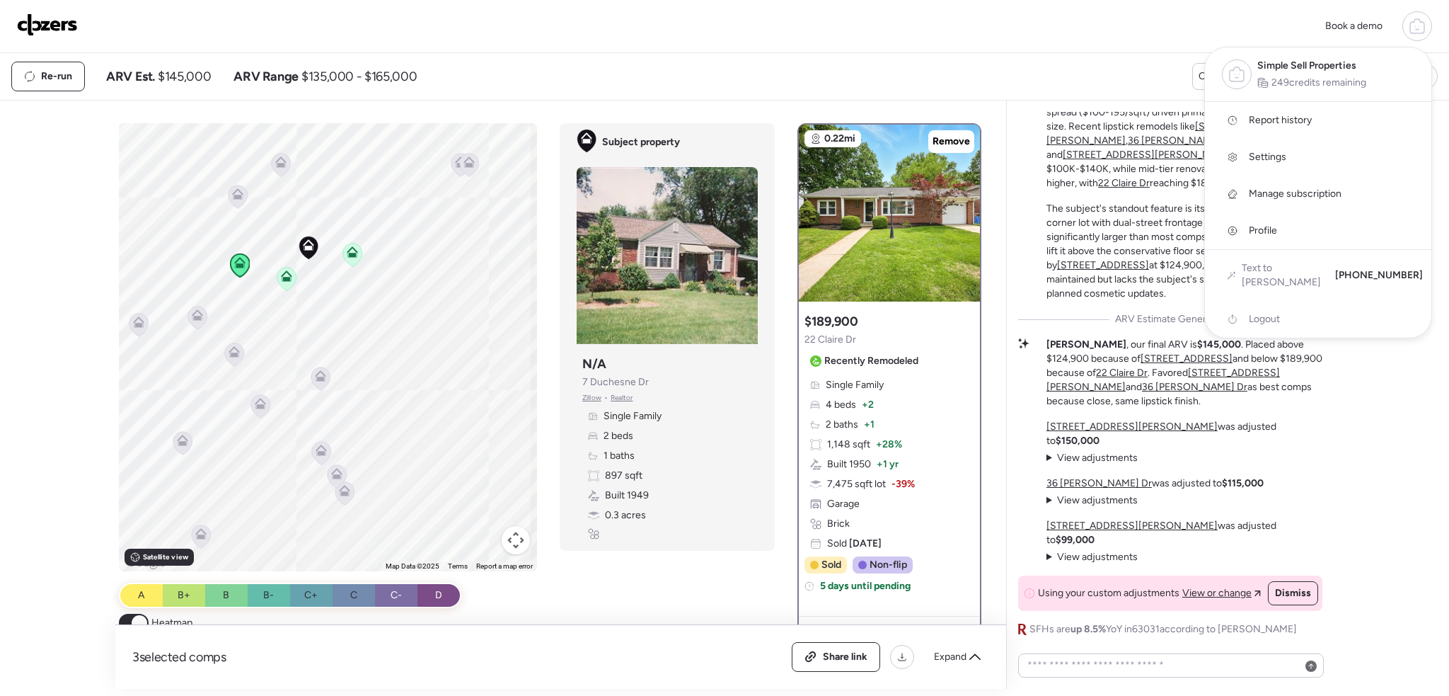
click at [1271, 151] on span "Settings" at bounding box center [1268, 157] width 38 height 14
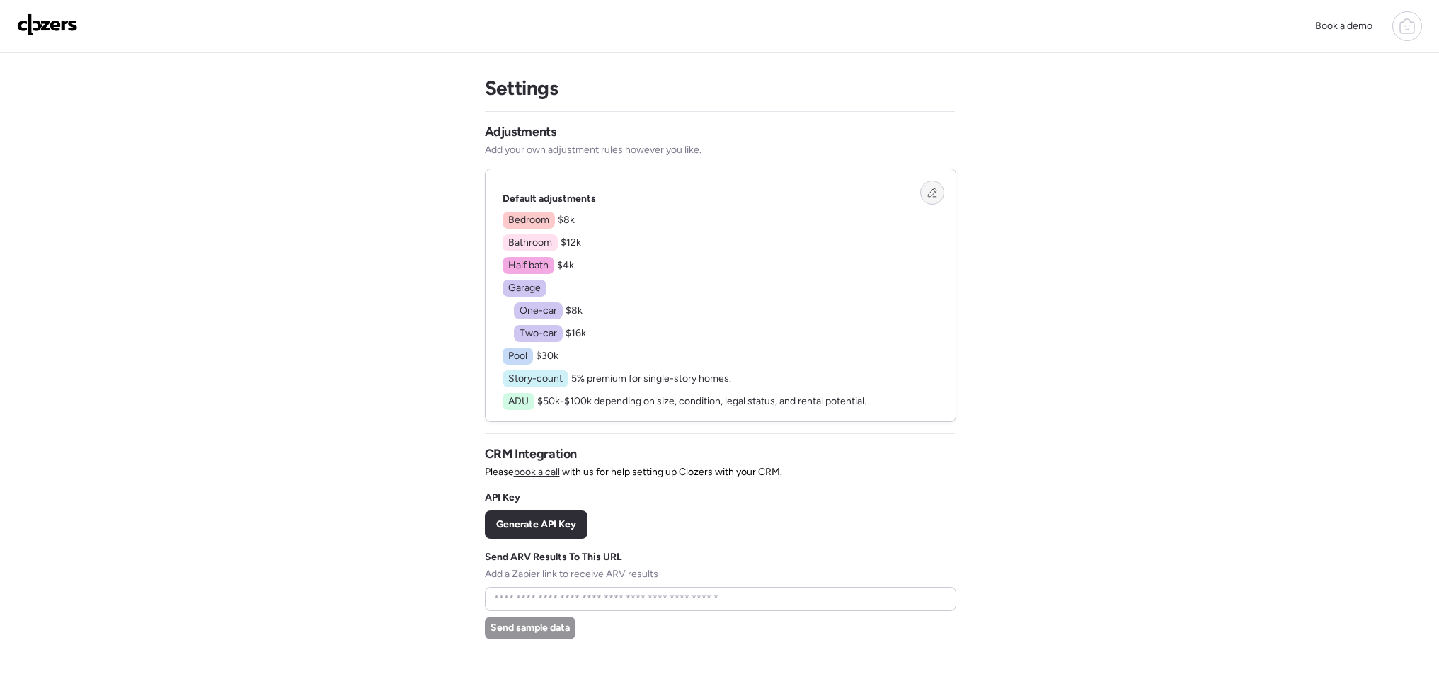
click at [934, 195] on icon at bounding box center [932, 193] width 10 height 10
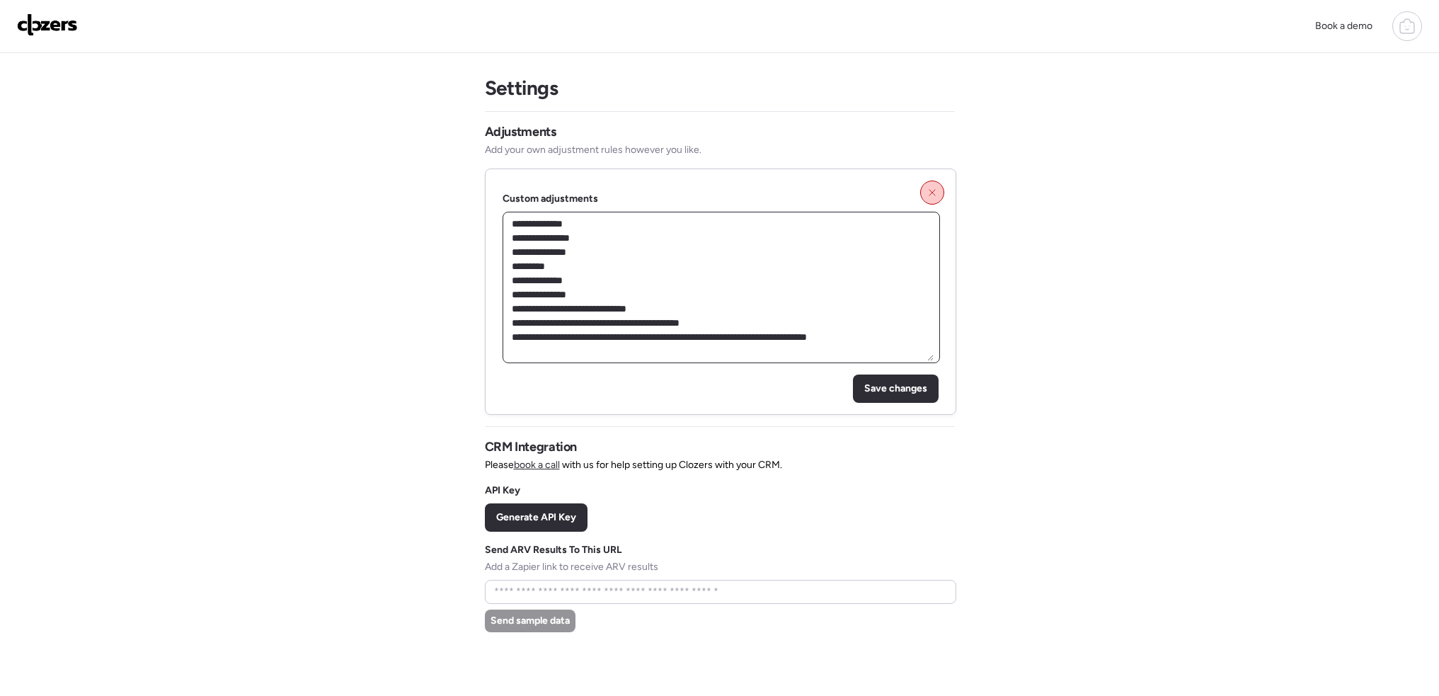
click at [586, 282] on textarea "**********" at bounding box center [721, 287] width 425 height 147
type textarea "**********"
click at [902, 388] on span "Save changes" at bounding box center [895, 388] width 63 height 14
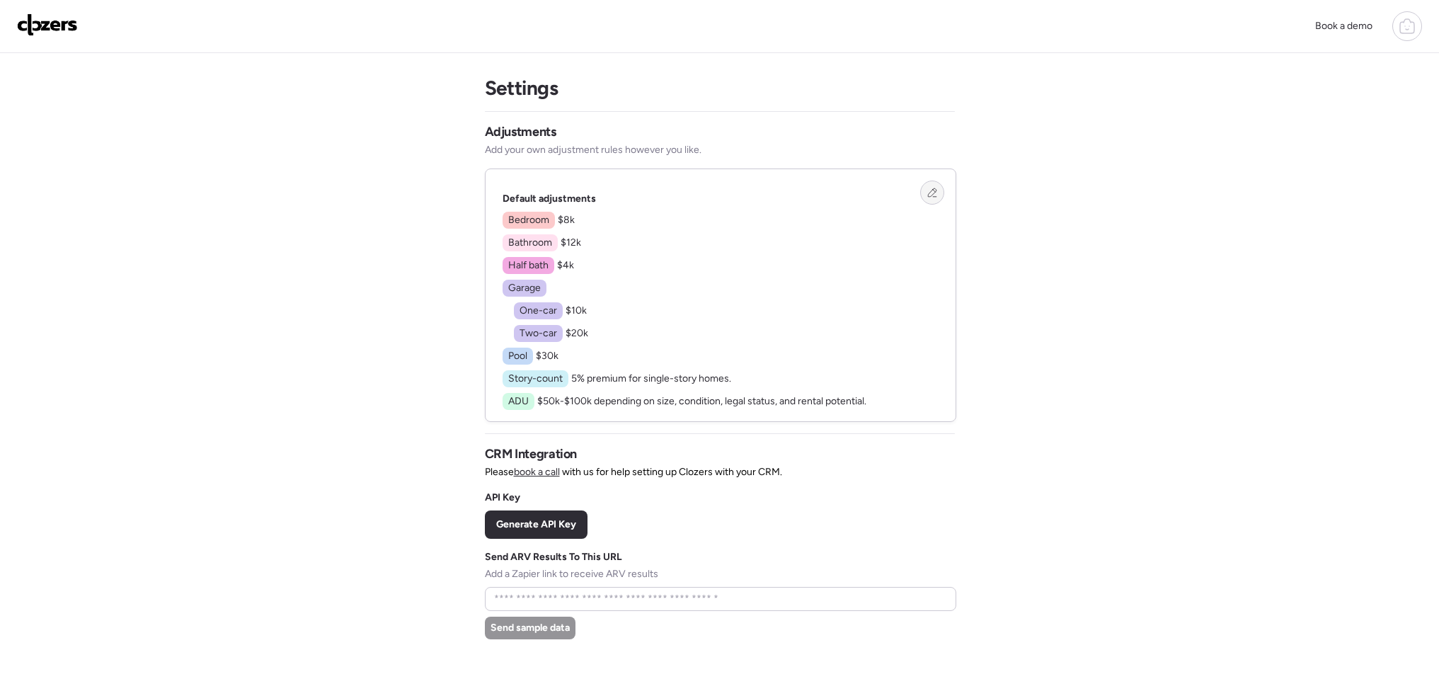
click at [52, 26] on img at bounding box center [47, 24] width 61 height 23
